Goal: Task Accomplishment & Management: Use online tool/utility

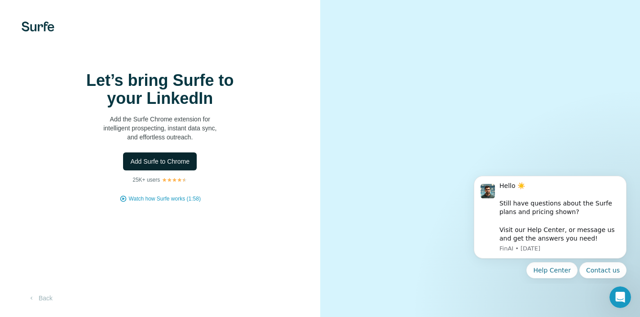
click at [187, 166] on span "Add Surfe to Chrome" at bounding box center [159, 161] width 59 height 9
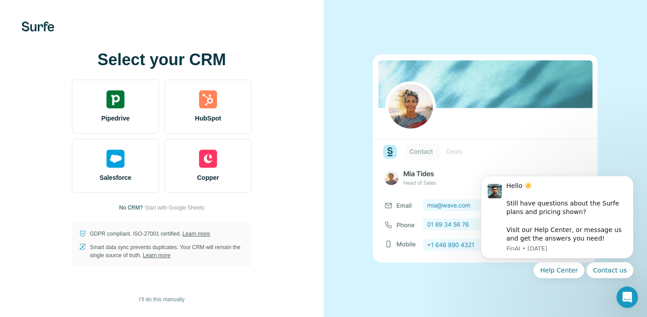
click at [331, 106] on div at bounding box center [484, 158] width 323 height 317
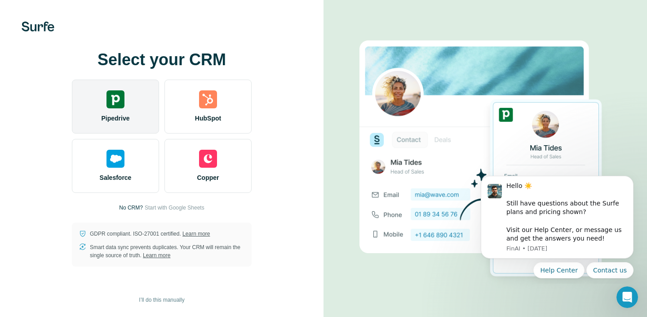
click at [125, 104] on div "Pipedrive" at bounding box center [115, 107] width 87 height 54
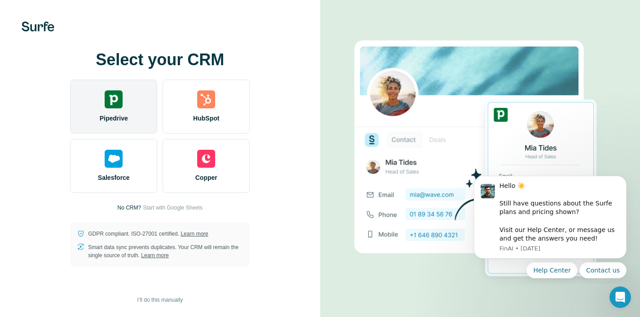
click at [129, 106] on div "Pipedrive" at bounding box center [113, 107] width 87 height 54
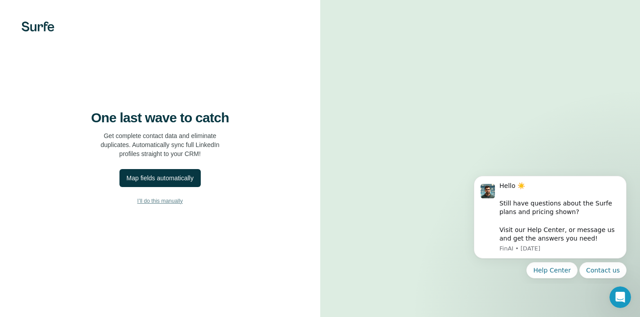
click at [169, 205] on span "I’ll do this manually" at bounding box center [159, 201] width 45 height 8
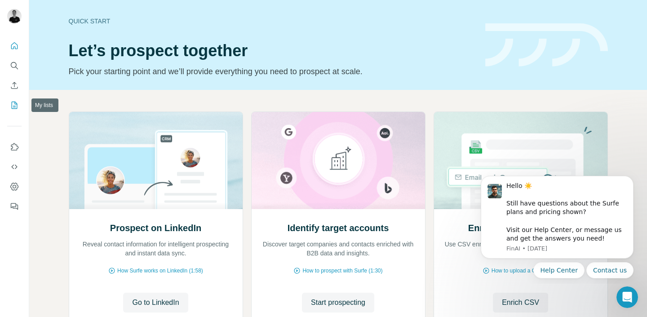
click at [13, 106] on icon "My lists" at bounding box center [15, 105] width 4 height 6
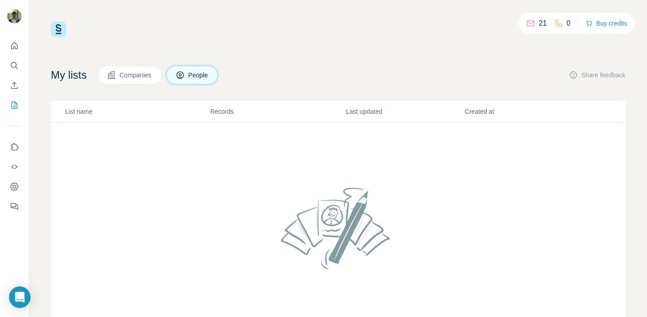
click at [136, 76] on span "Companies" at bounding box center [135, 75] width 33 height 9
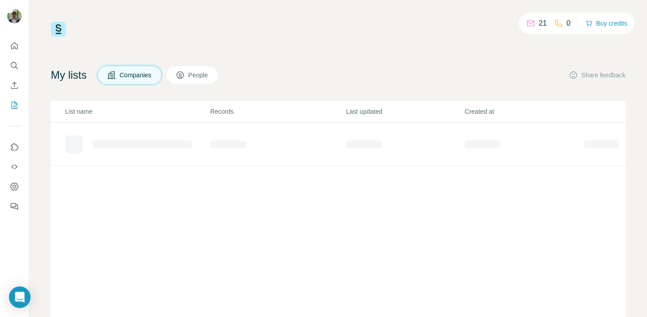
click at [138, 74] on span "Companies" at bounding box center [135, 75] width 33 height 9
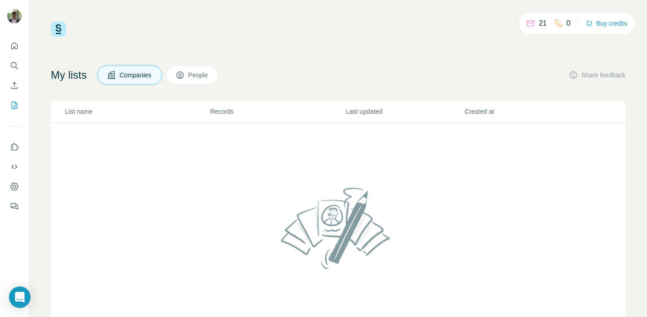
click at [192, 74] on button "People" at bounding box center [192, 75] width 52 height 19
